Goal: Task Accomplishment & Management: Manage account settings

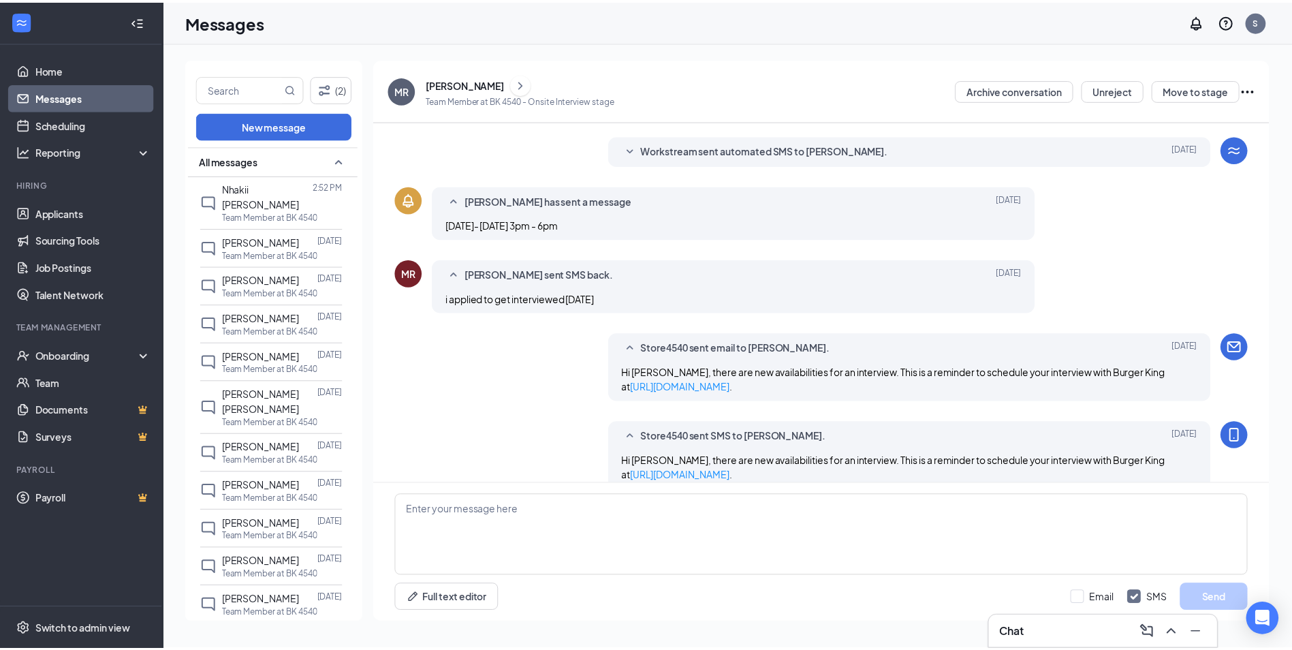
scroll to position [287, 0]
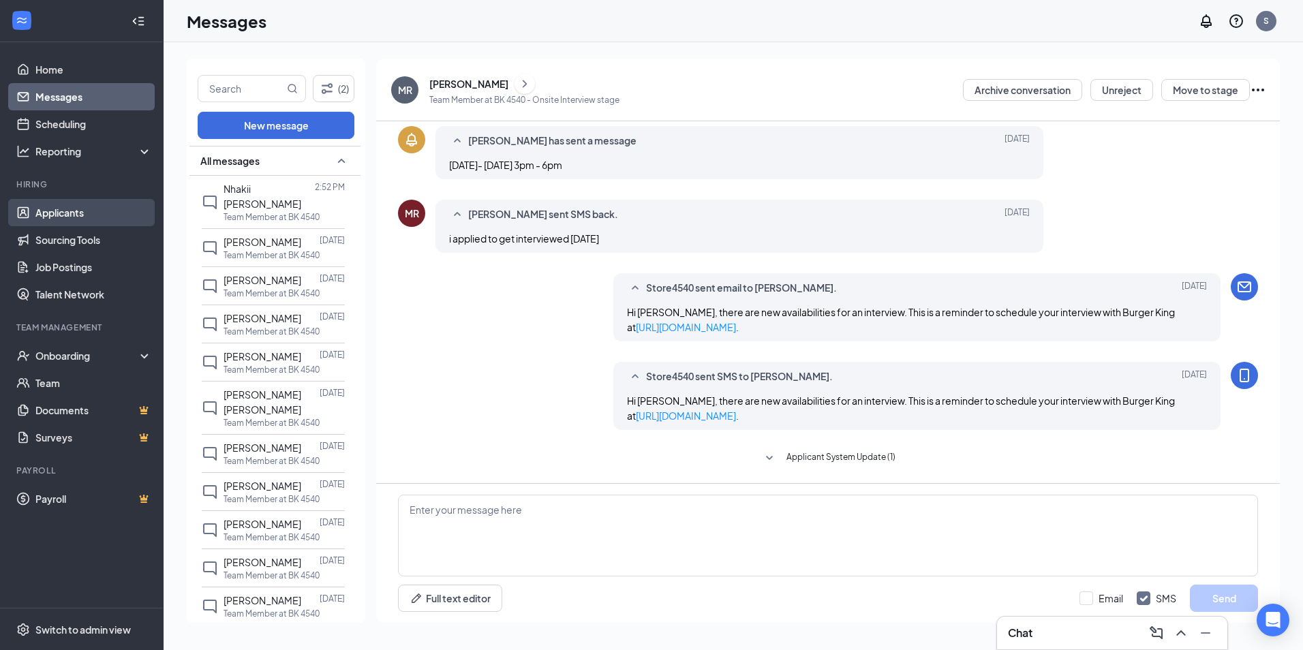
click at [102, 213] on link "Applicants" at bounding box center [93, 212] width 116 height 27
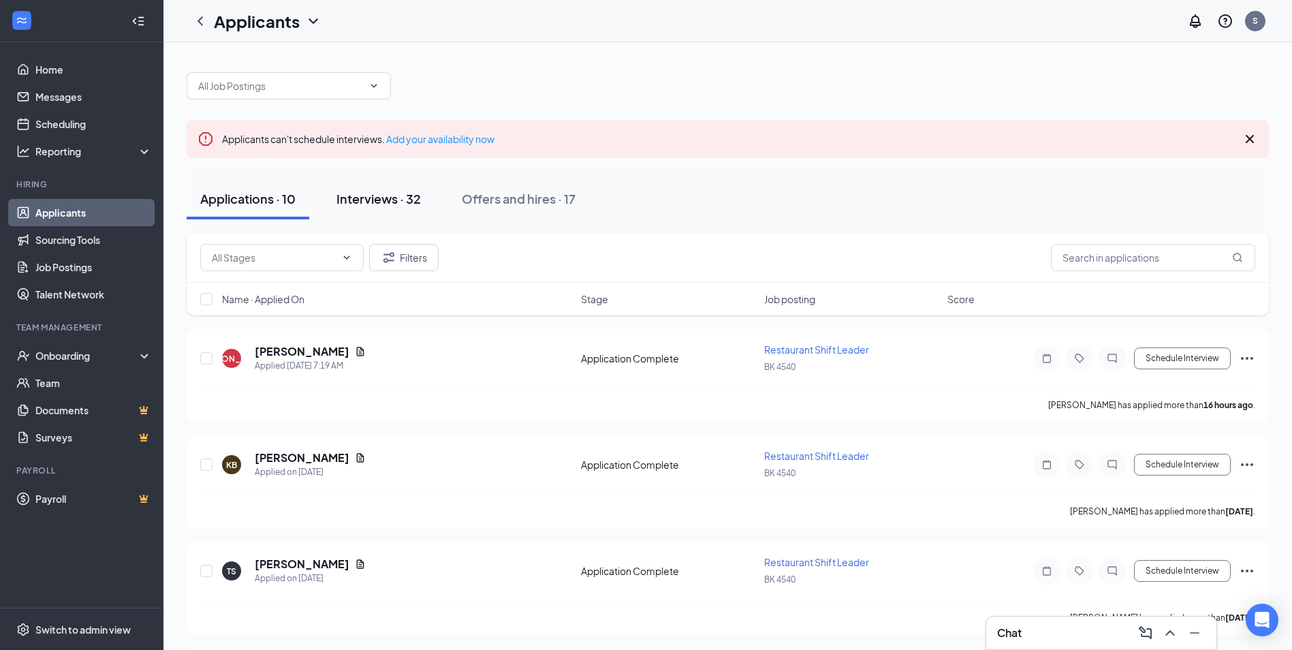
click at [412, 198] on div "Interviews · 32" at bounding box center [379, 198] width 84 height 17
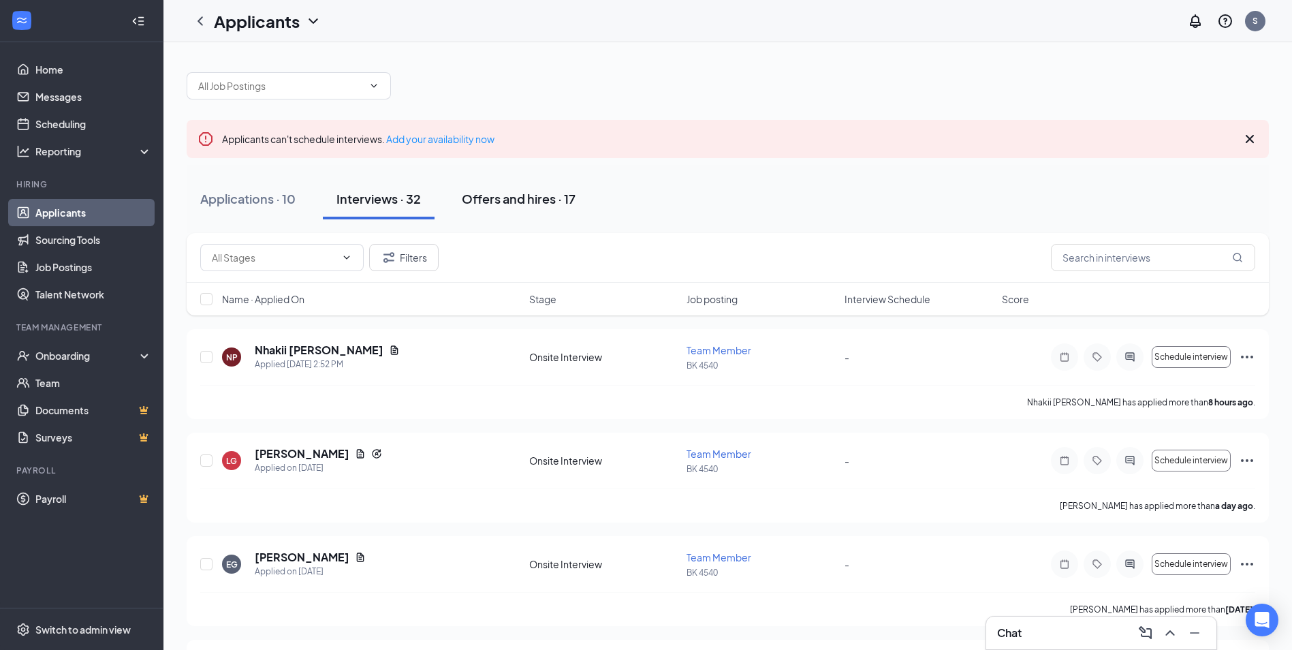
click at [508, 204] on div "Offers and hires · 17" at bounding box center [519, 198] width 114 height 17
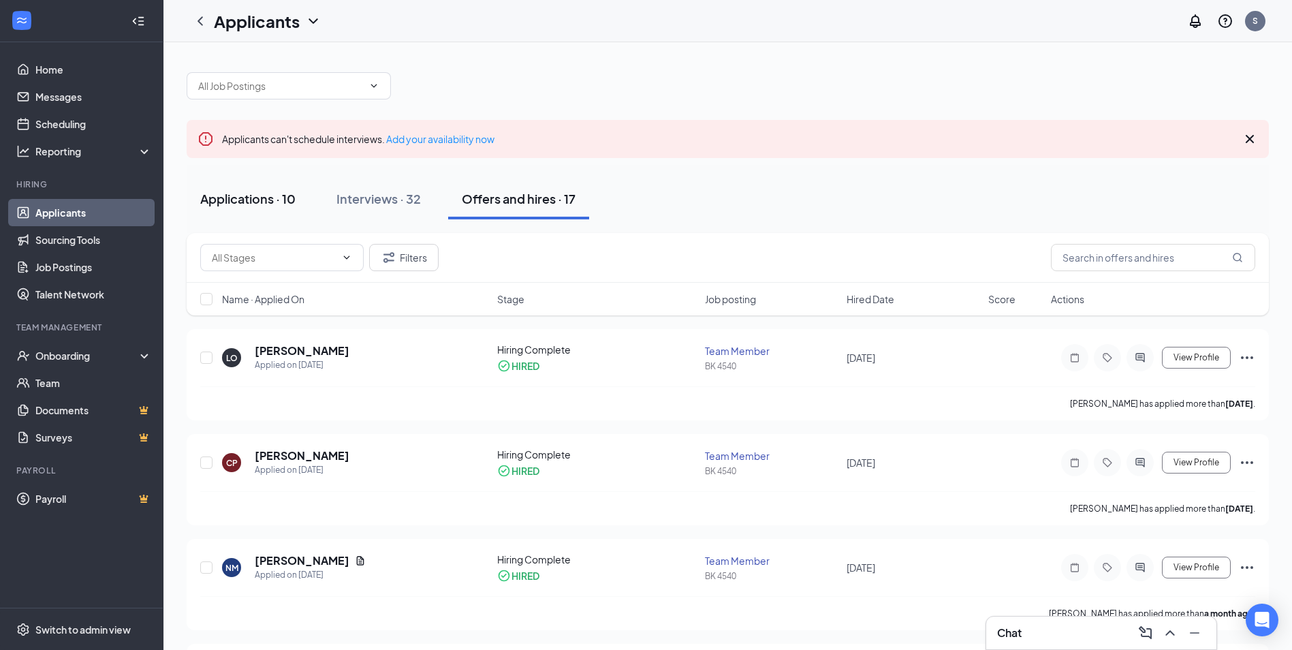
click at [284, 206] on div "Applications · 10" at bounding box center [247, 198] width 95 height 17
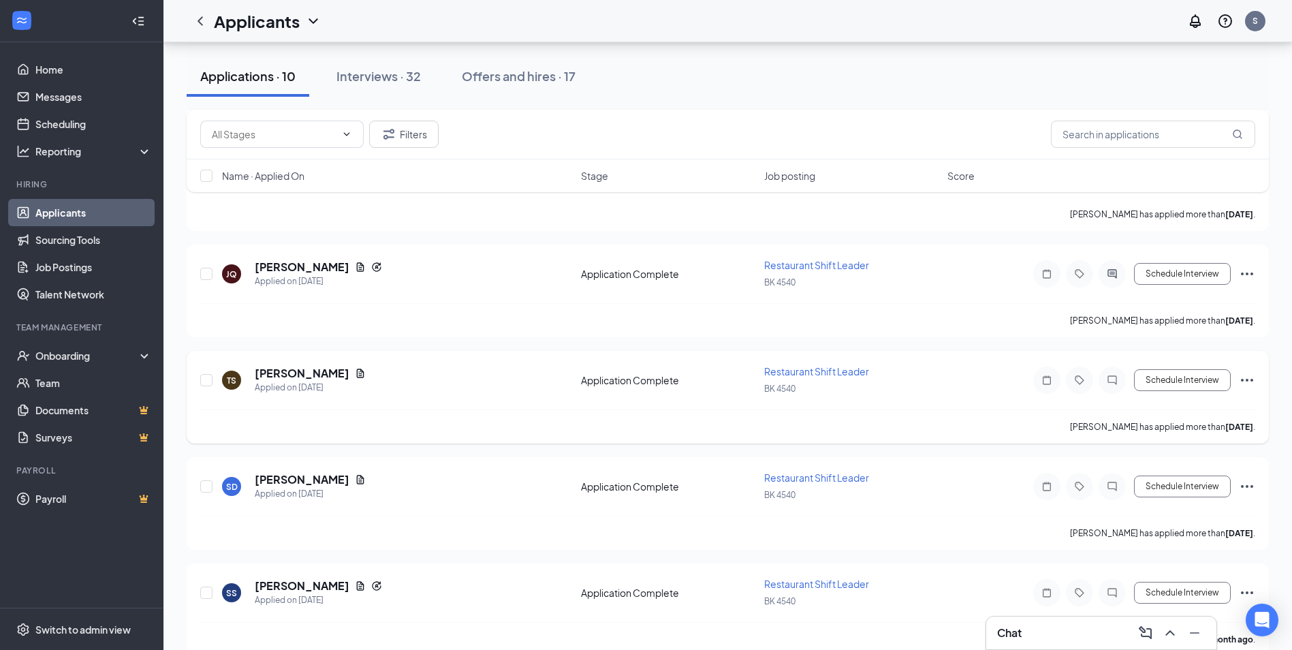
scroll to position [745, 0]
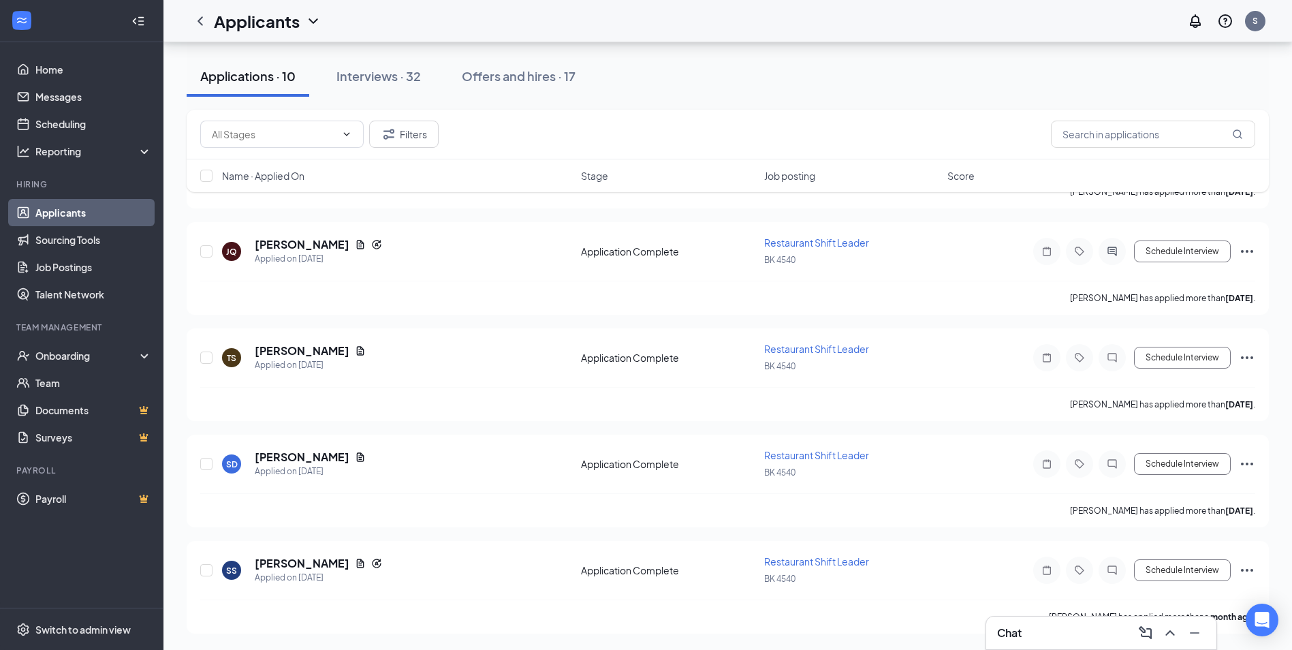
drag, startPoint x: 376, startPoint y: 69, endPoint x: 502, endPoint y: 175, distance: 164.9
click at [379, 76] on div "Interviews · 32" at bounding box center [379, 75] width 84 height 17
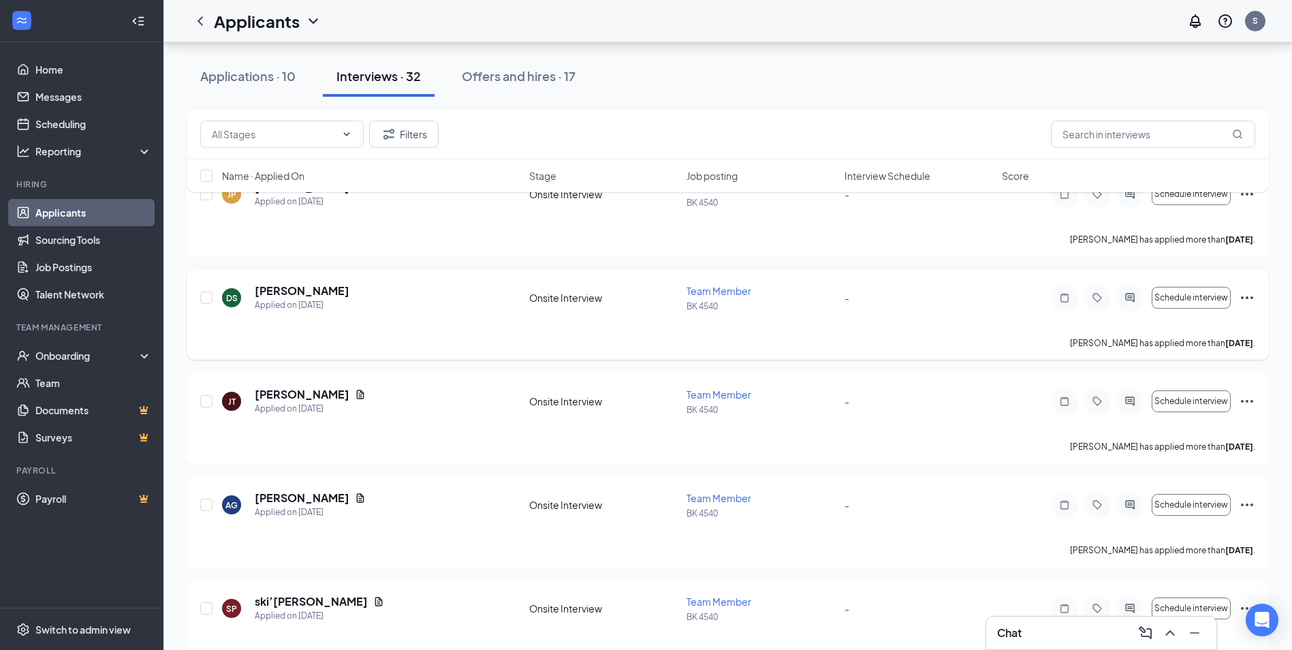
scroll to position [1088, 0]
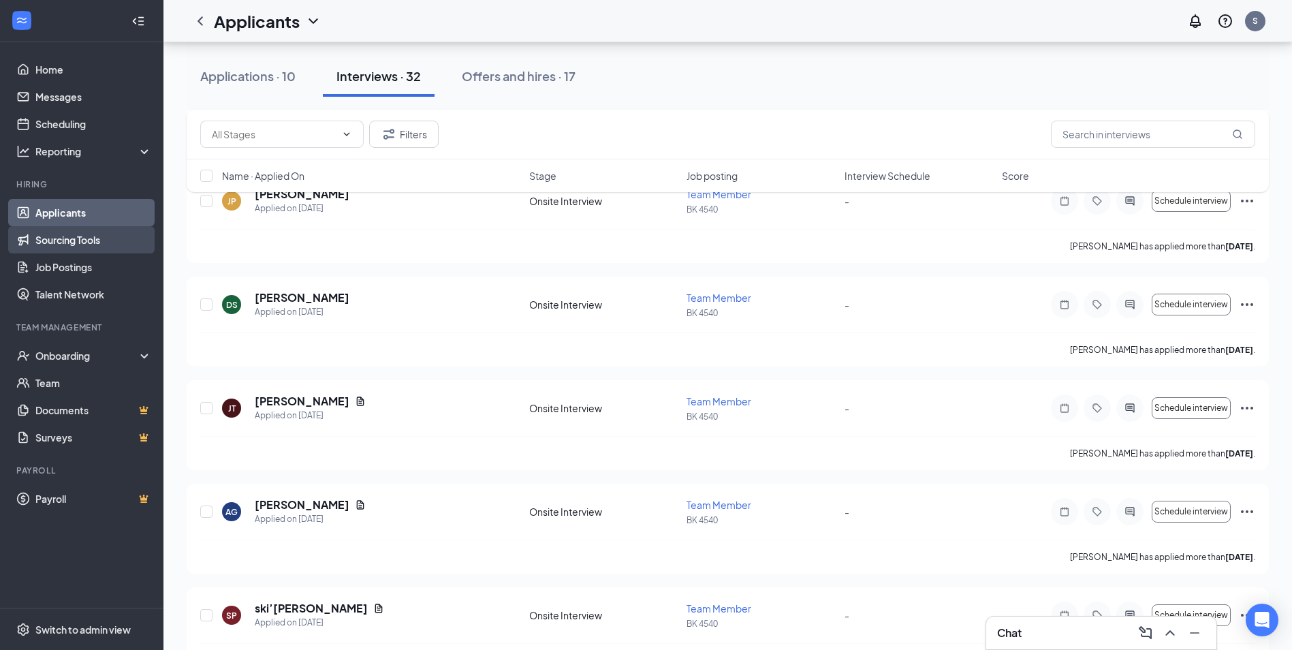
drag, startPoint x: 87, startPoint y: 246, endPoint x: 83, endPoint y: 234, distance: 12.9
click at [87, 246] on link "Sourcing Tools" at bounding box center [93, 239] width 116 height 27
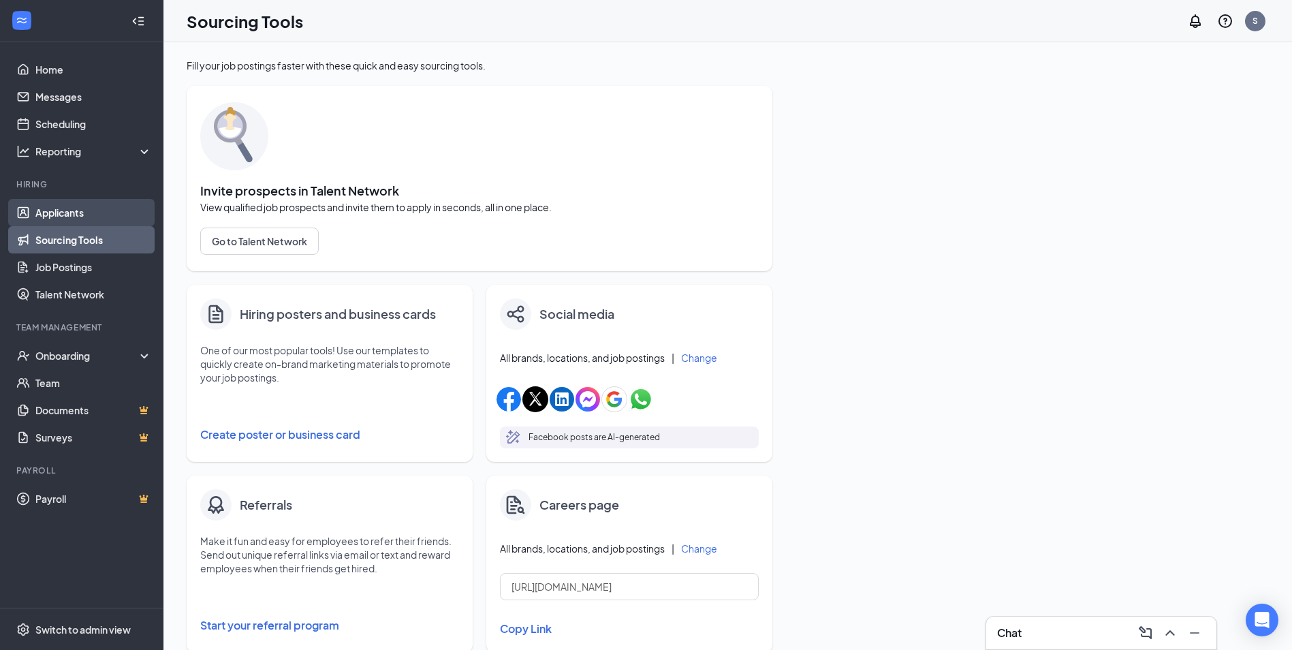
click at [86, 204] on link "Applicants" at bounding box center [93, 212] width 116 height 27
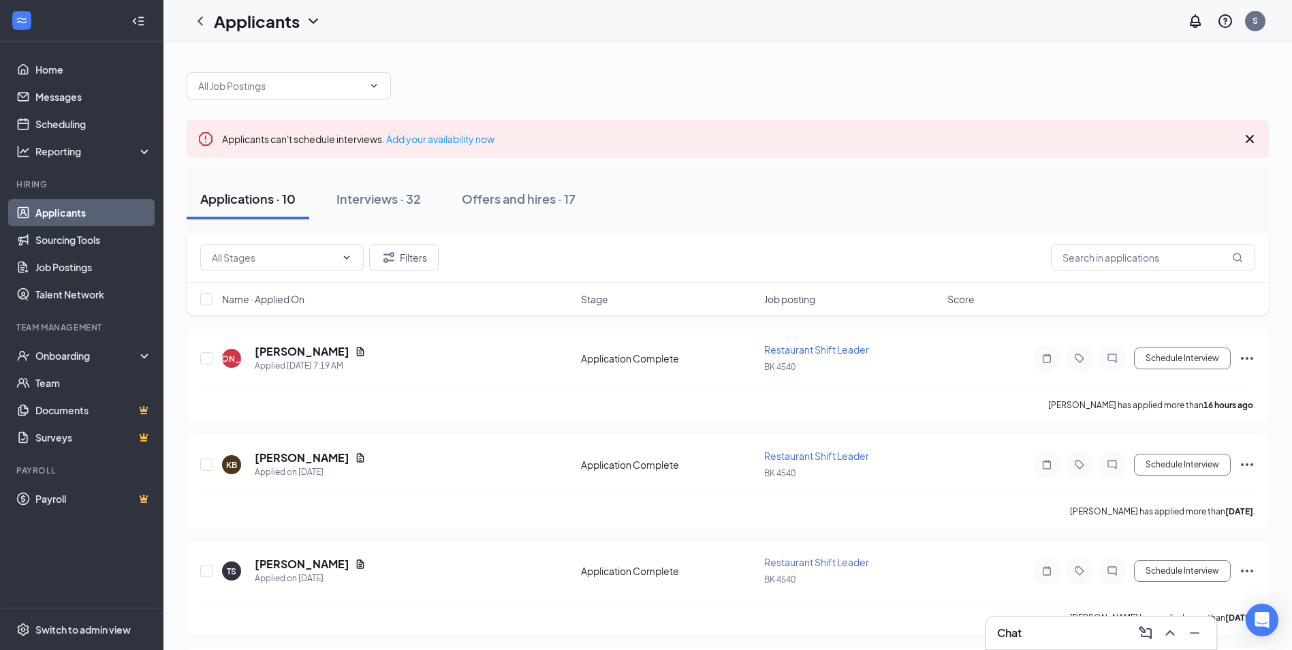
drag, startPoint x: 394, startPoint y: 191, endPoint x: 409, endPoint y: 223, distance: 34.7
click at [394, 194] on div "Interviews · 32" at bounding box center [379, 198] width 84 height 17
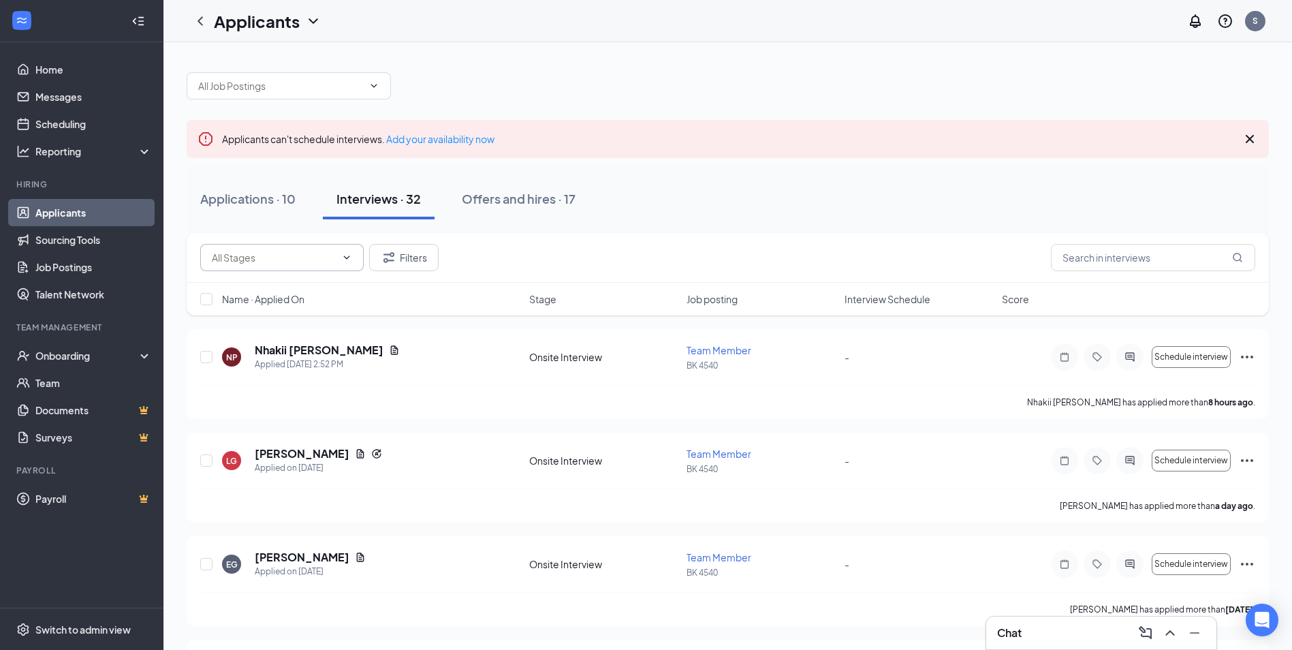
click at [323, 259] on input "text" at bounding box center [274, 257] width 124 height 15
click at [652, 185] on div "Applications · 10 Interviews · 32 Offers and hires · 17" at bounding box center [728, 198] width 1082 height 41
click at [1244, 132] on icon "Cross" at bounding box center [1250, 139] width 16 height 16
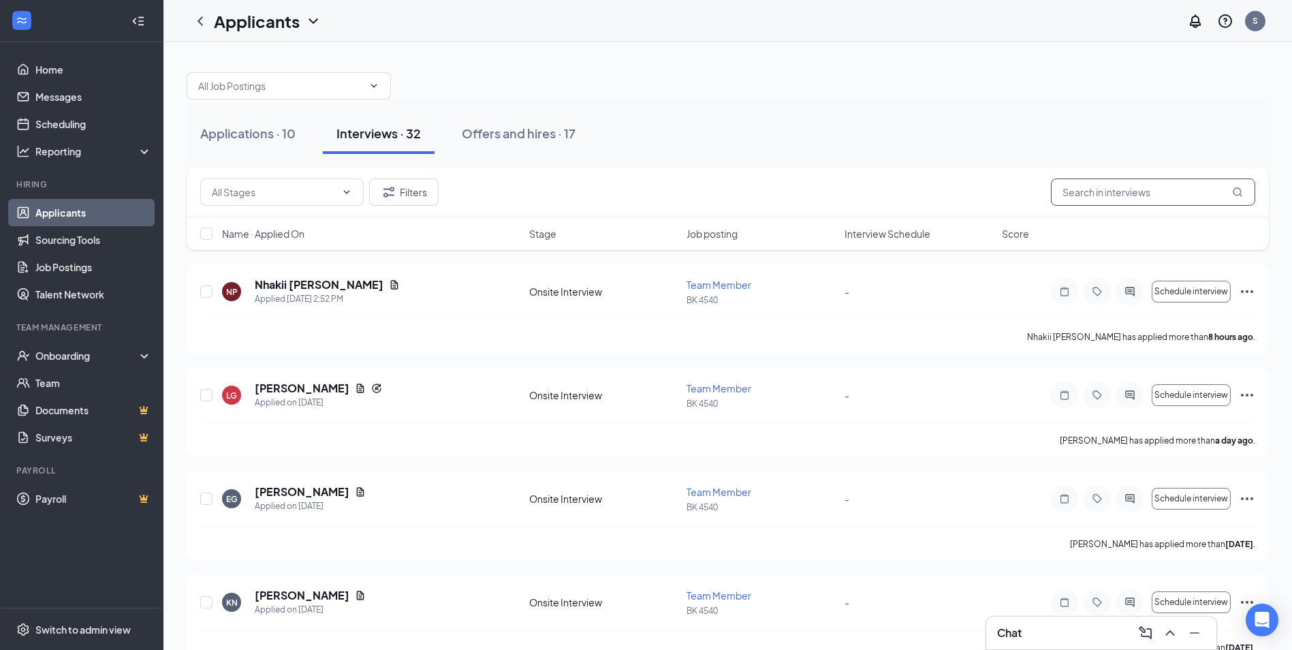
click at [1140, 202] on input "text" at bounding box center [1153, 191] width 204 height 27
click at [1088, 139] on div "Applications · 10 Interviews · 32 Offers and hires · 17" at bounding box center [728, 133] width 1082 height 41
drag, startPoint x: 62, startPoint y: 216, endPoint x: 78, endPoint y: 210, distance: 16.8
click at [62, 216] on link "Applicants" at bounding box center [93, 212] width 116 height 27
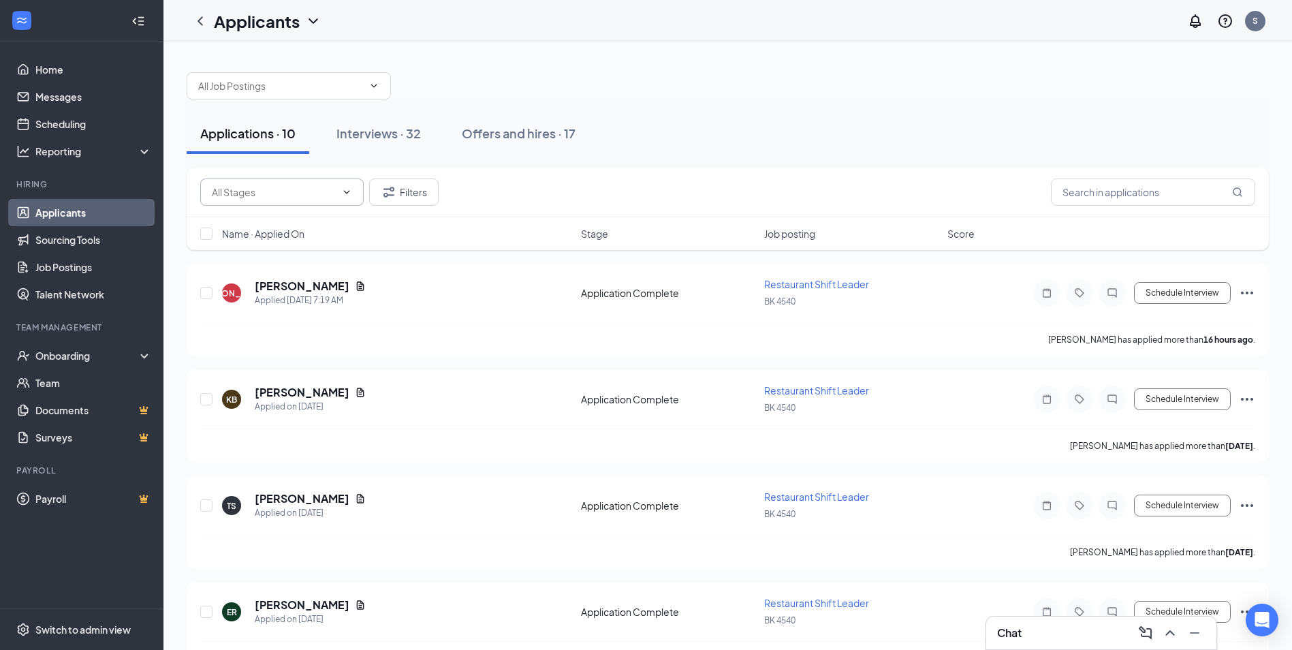
click at [352, 188] on span at bounding box center [281, 191] width 163 height 27
click at [345, 189] on icon "ChevronUp" at bounding box center [346, 192] width 11 height 11
click at [277, 134] on div "Applications · 10" at bounding box center [247, 133] width 95 height 17
click at [332, 81] on input "text" at bounding box center [280, 85] width 165 height 15
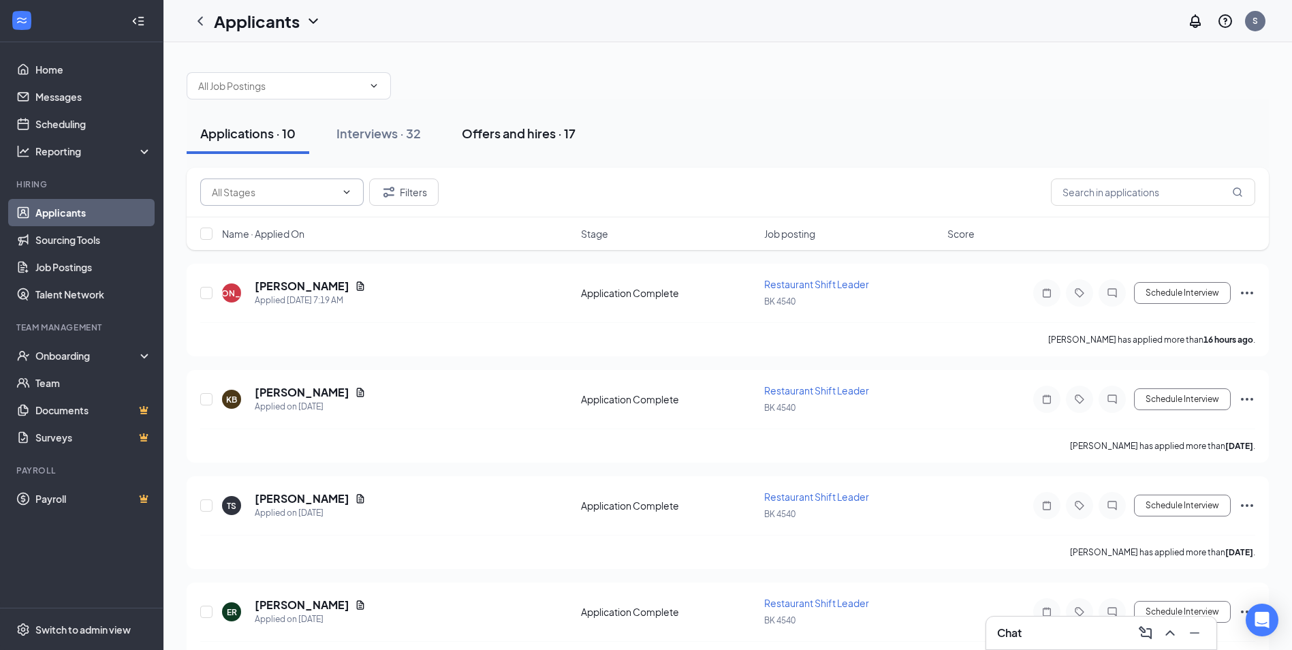
click at [489, 133] on div "Offers and hires · 17" at bounding box center [519, 133] width 114 height 17
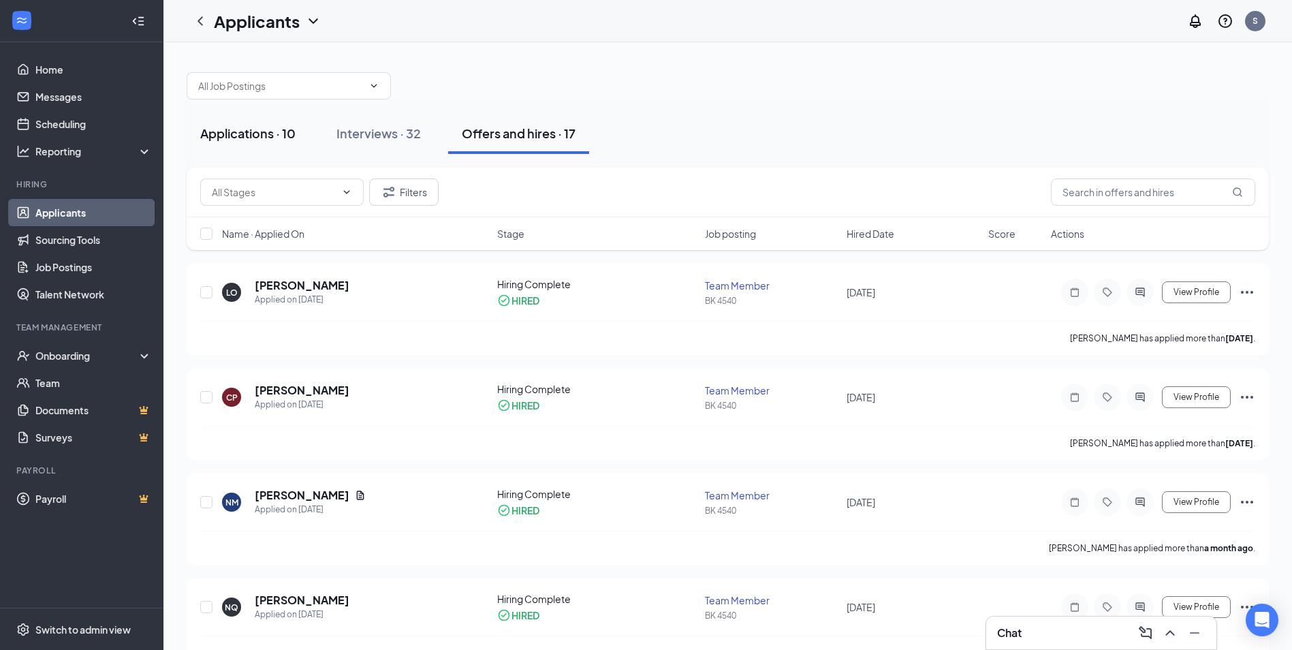
click at [277, 136] on div "Applications · 10" at bounding box center [247, 133] width 95 height 17
